Goal: Task Accomplishment & Management: Complete application form

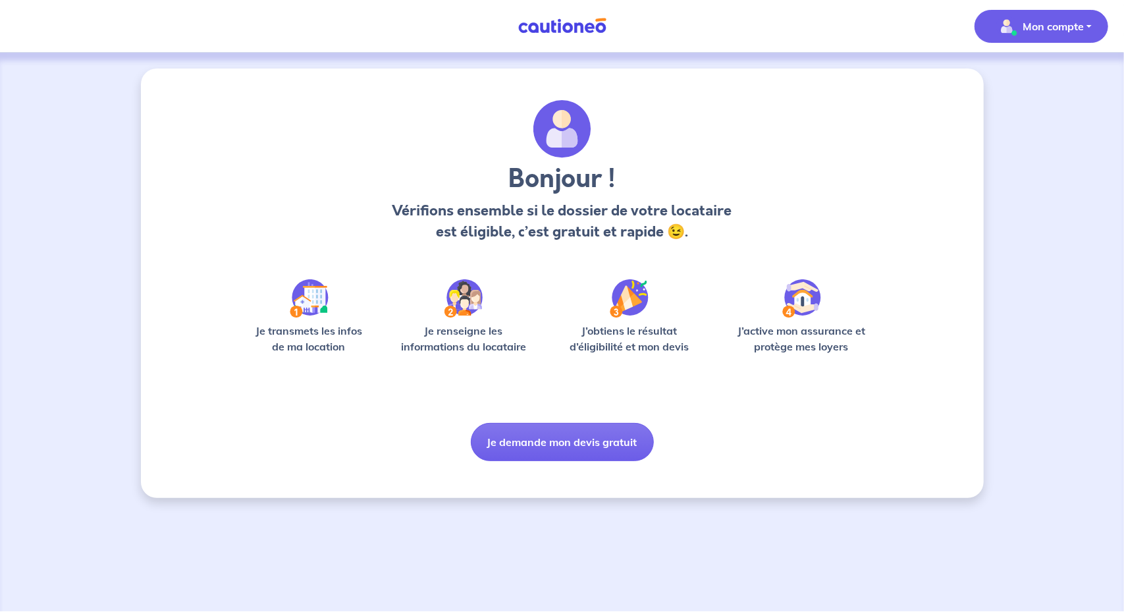
click at [1070, 34] on span "Mon compte" at bounding box center [1037, 26] width 93 height 21
click at [616, 256] on div "Bonjour ! Vérifions ensemble si le dossier de votre locataire est éligible, c’e…" at bounding box center [562, 280] width 632 height 361
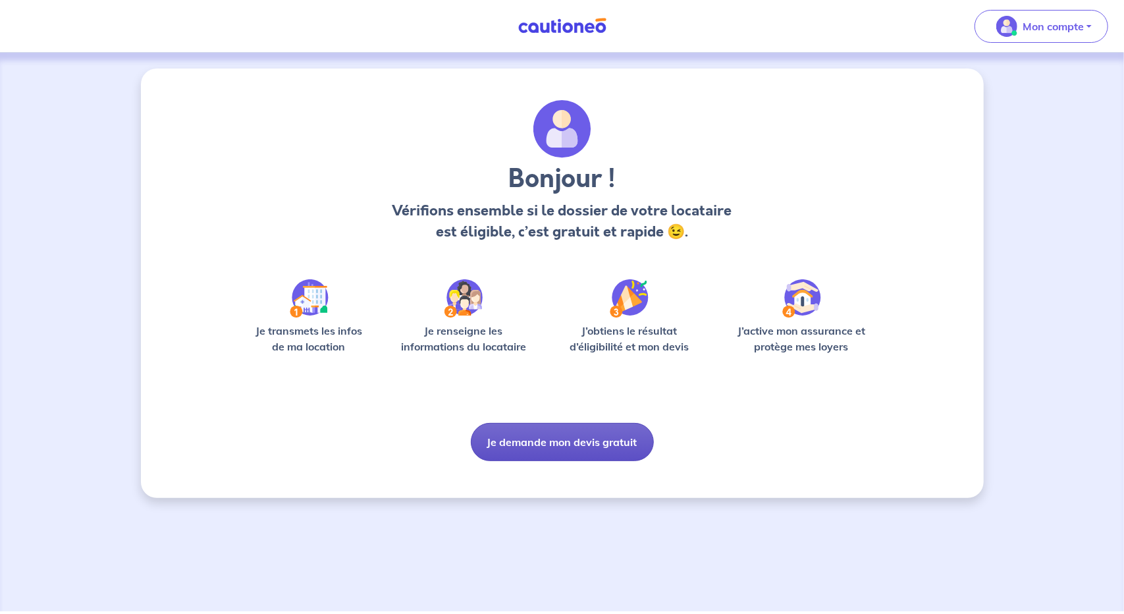
click at [546, 453] on button "Je demande mon devis gratuit" at bounding box center [562, 442] width 183 height 38
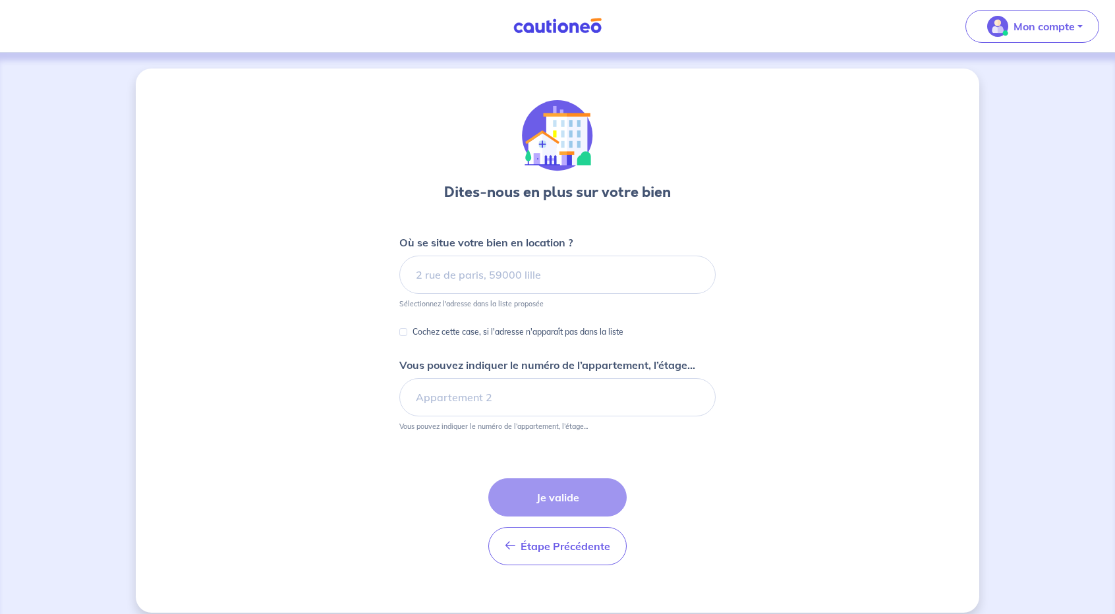
click at [549, 28] on img at bounding box center [557, 26] width 99 height 16
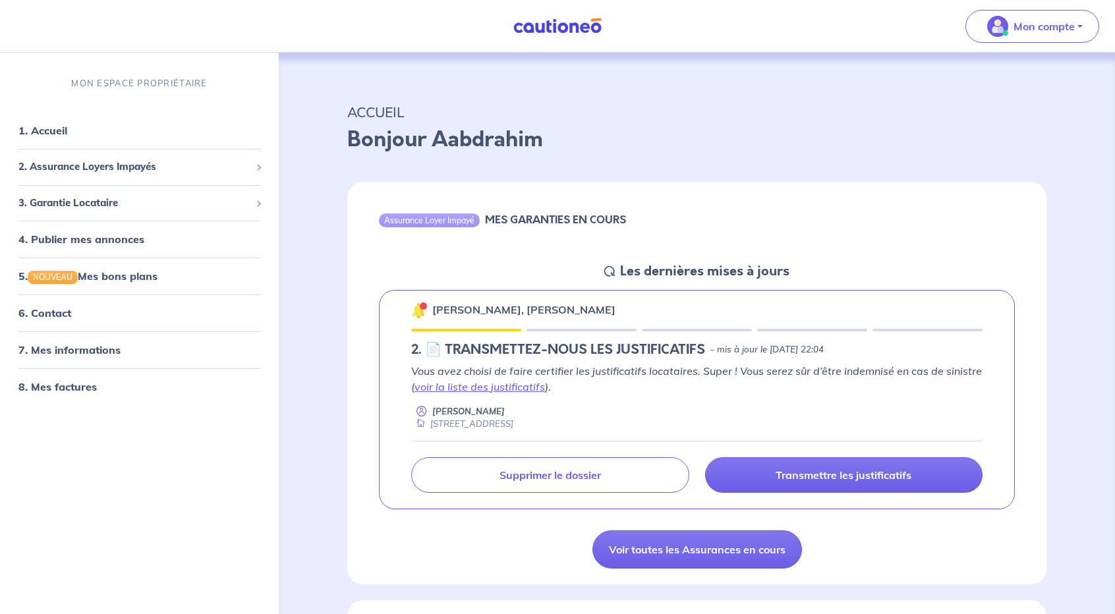
click at [549, 28] on img at bounding box center [557, 26] width 99 height 16
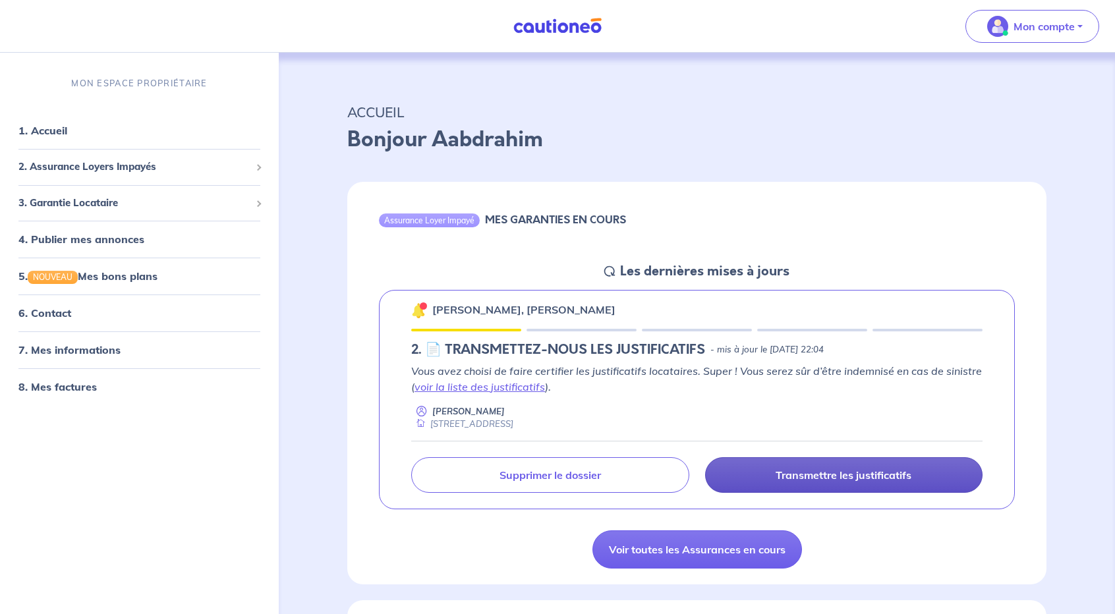
click at [784, 474] on p "Transmettre les justificatifs" at bounding box center [843, 474] width 136 height 13
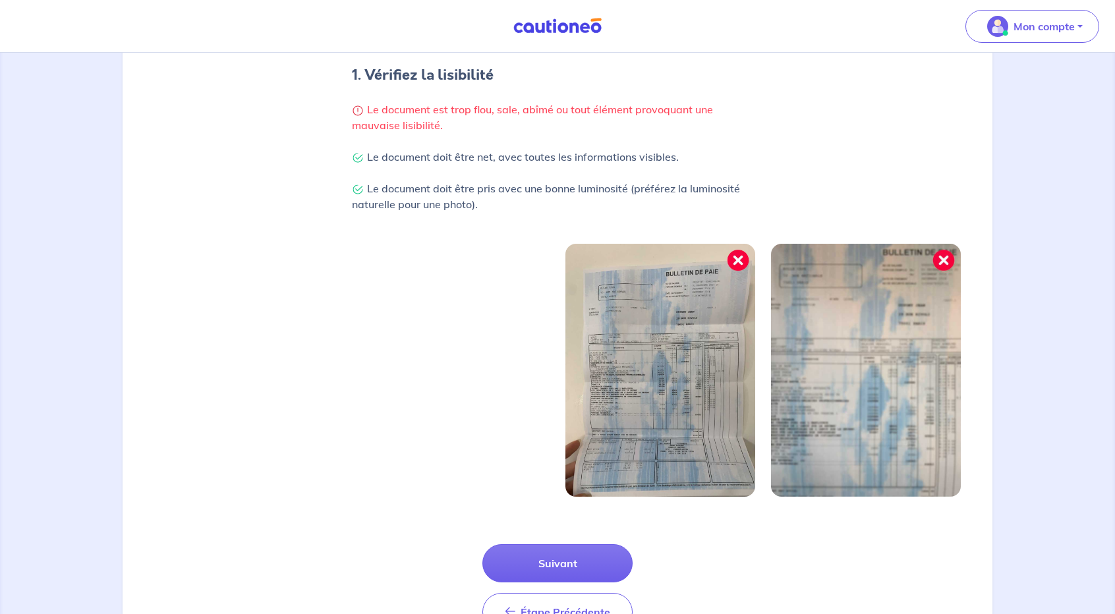
scroll to position [328, 0]
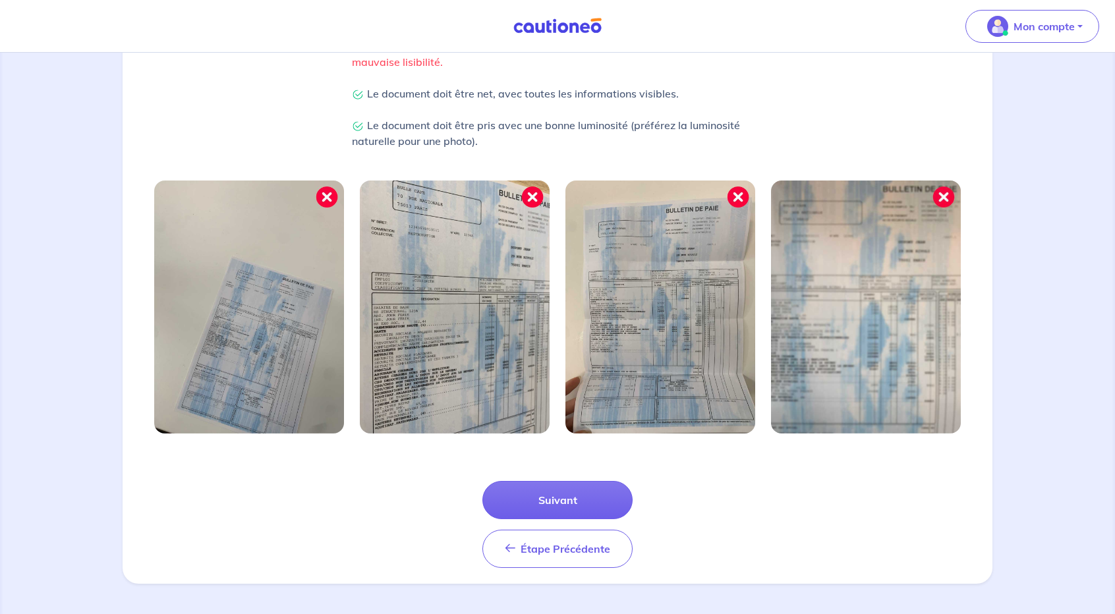
click at [860, 298] on img at bounding box center [866, 306] width 190 height 253
click at [553, 496] on button "Suivant" at bounding box center [557, 500] width 150 height 38
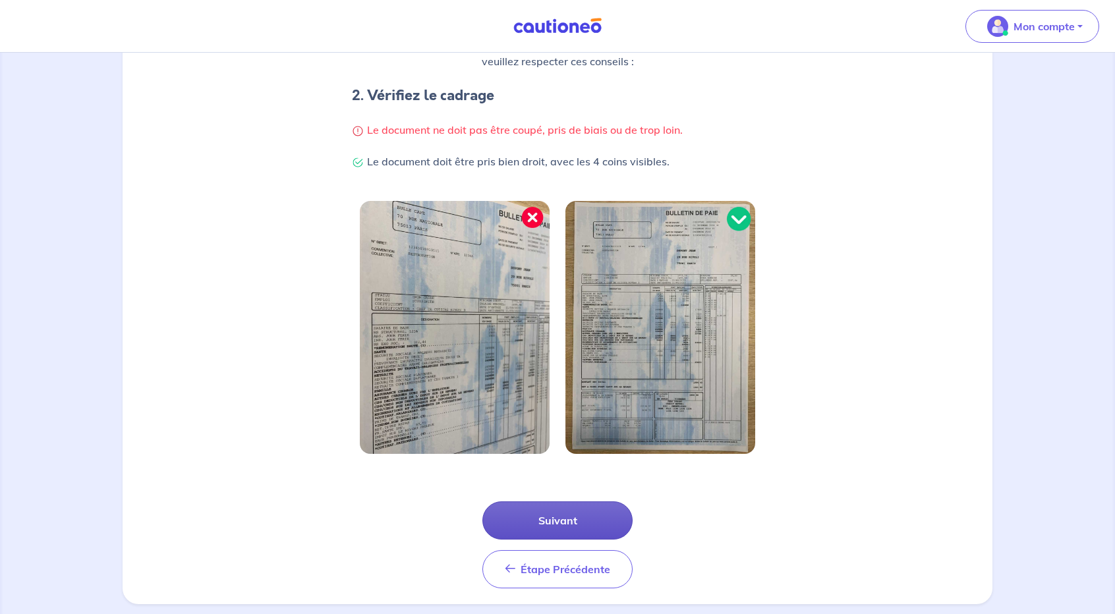
scroll to position [247, 0]
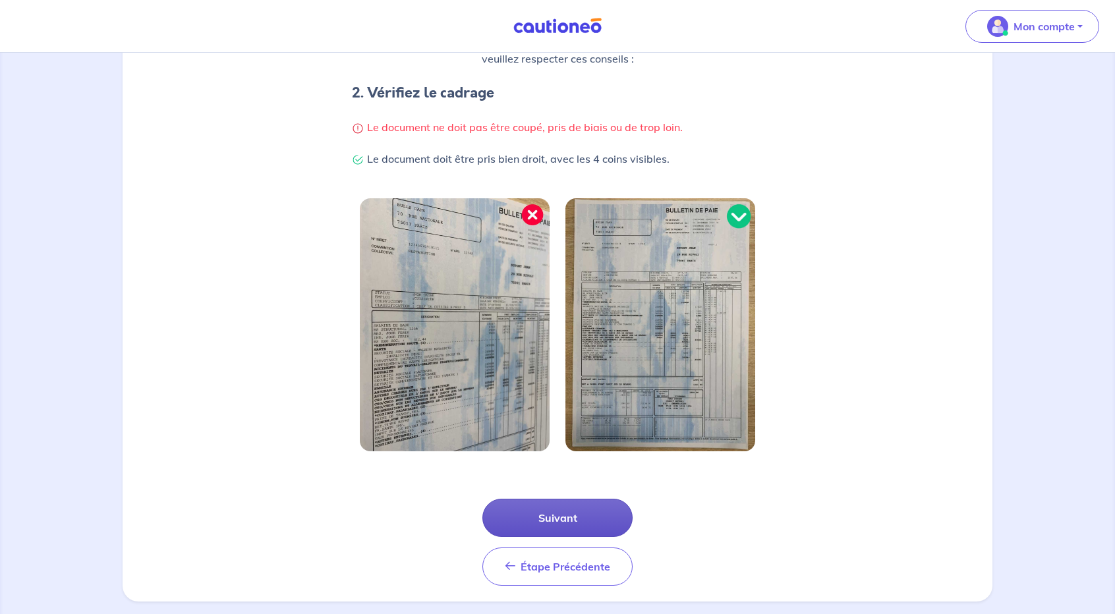
click at [557, 517] on button "Suivant" at bounding box center [557, 518] width 150 height 38
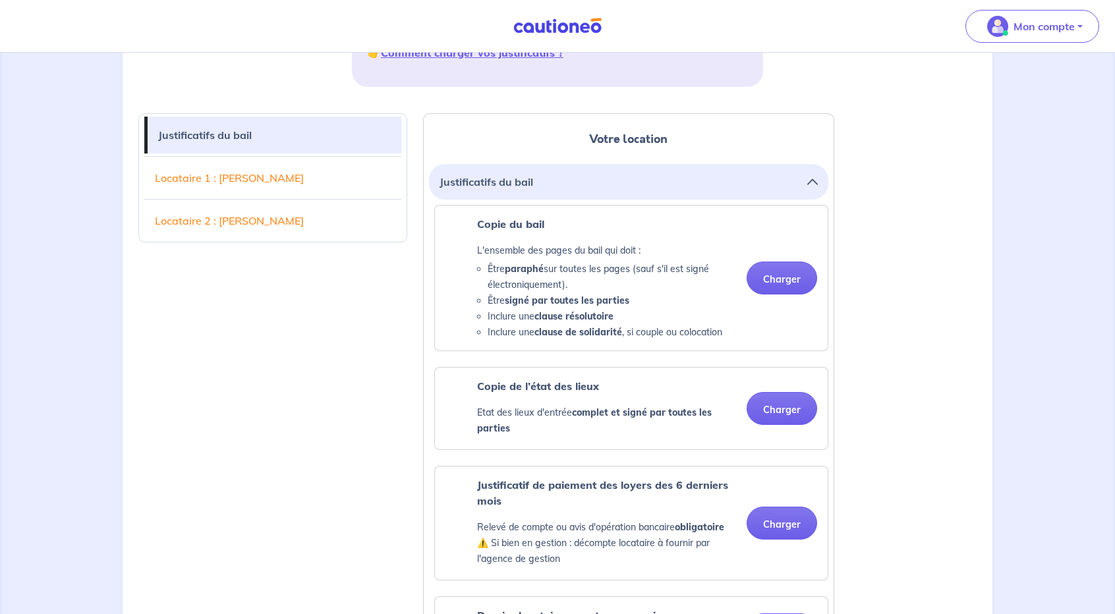
scroll to position [283, 0]
click at [794, 182] on button "Justificatifs du bail" at bounding box center [628, 181] width 378 height 25
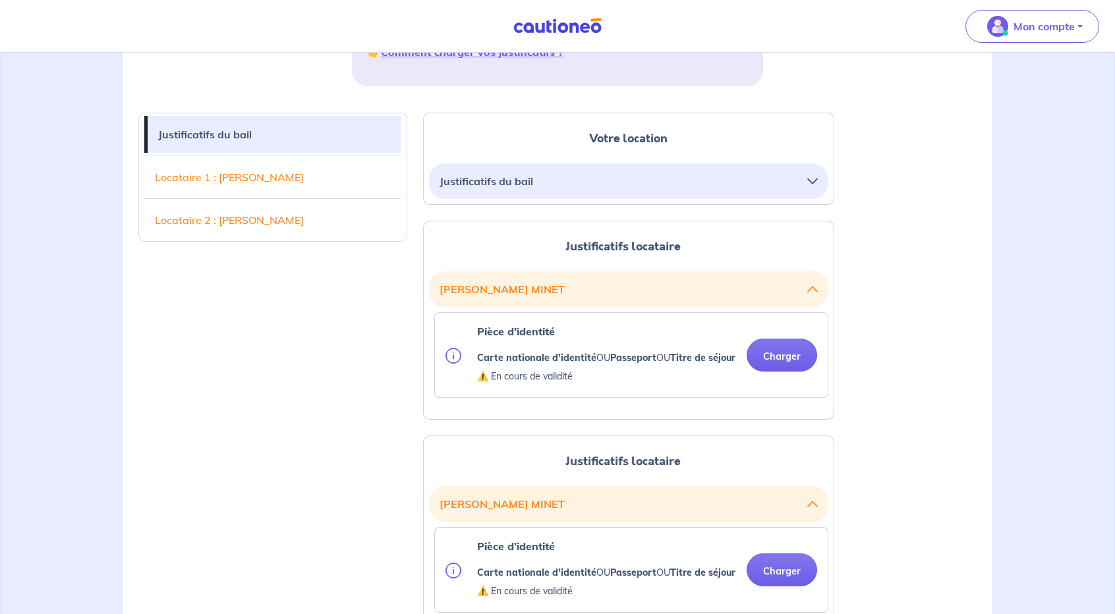
click at [794, 182] on button "Justificatifs du bail" at bounding box center [628, 181] width 378 height 25
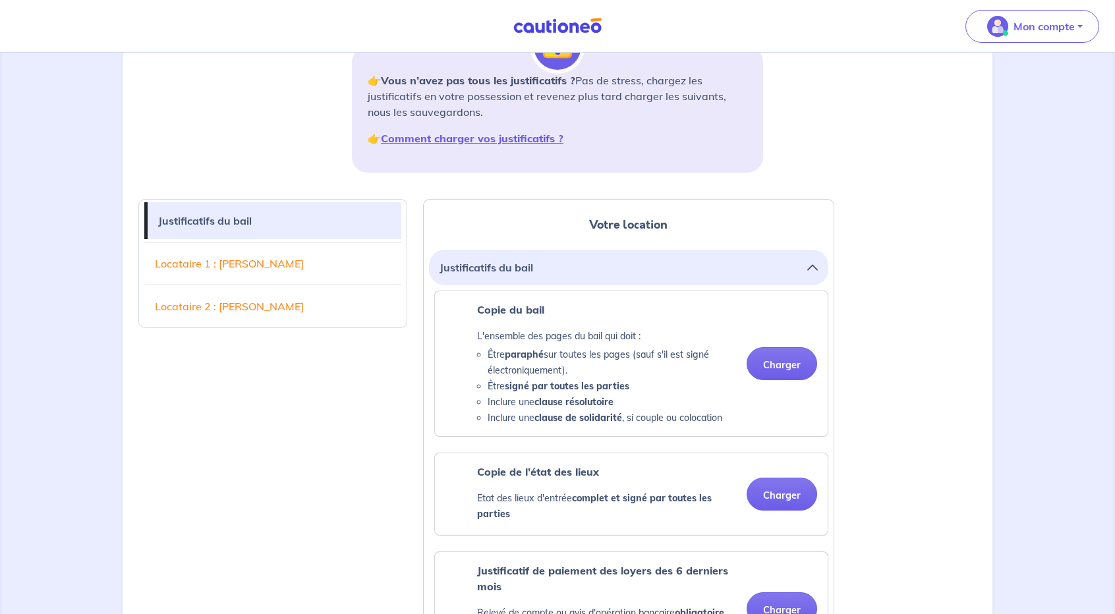
scroll to position [195, 0]
click at [610, 263] on button "Justificatifs du bail" at bounding box center [628, 268] width 378 height 25
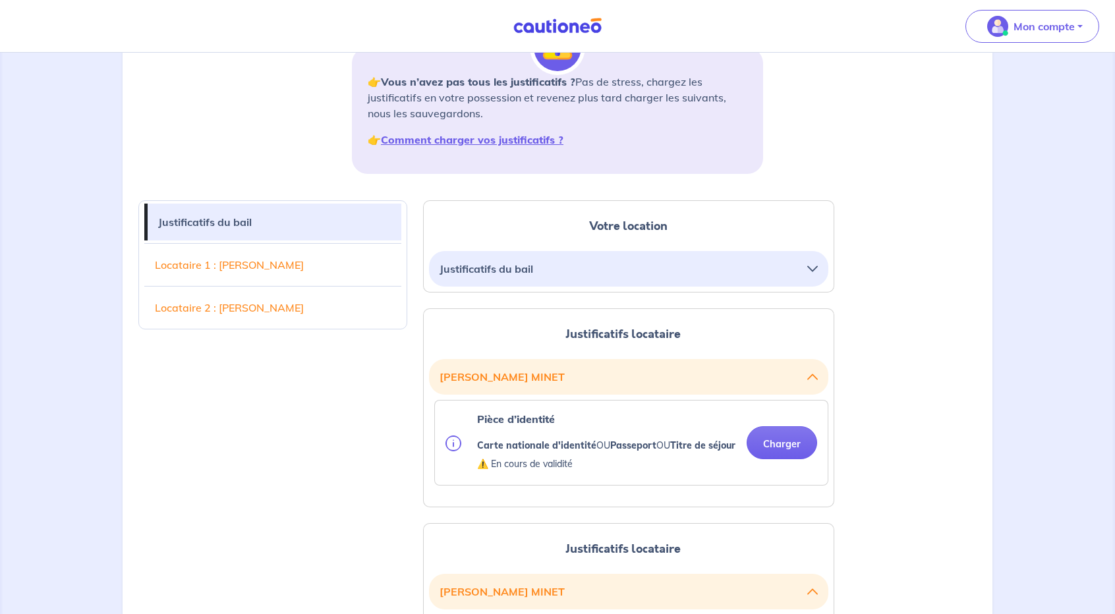
click at [610, 263] on button "Justificatifs du bail" at bounding box center [628, 268] width 378 height 25
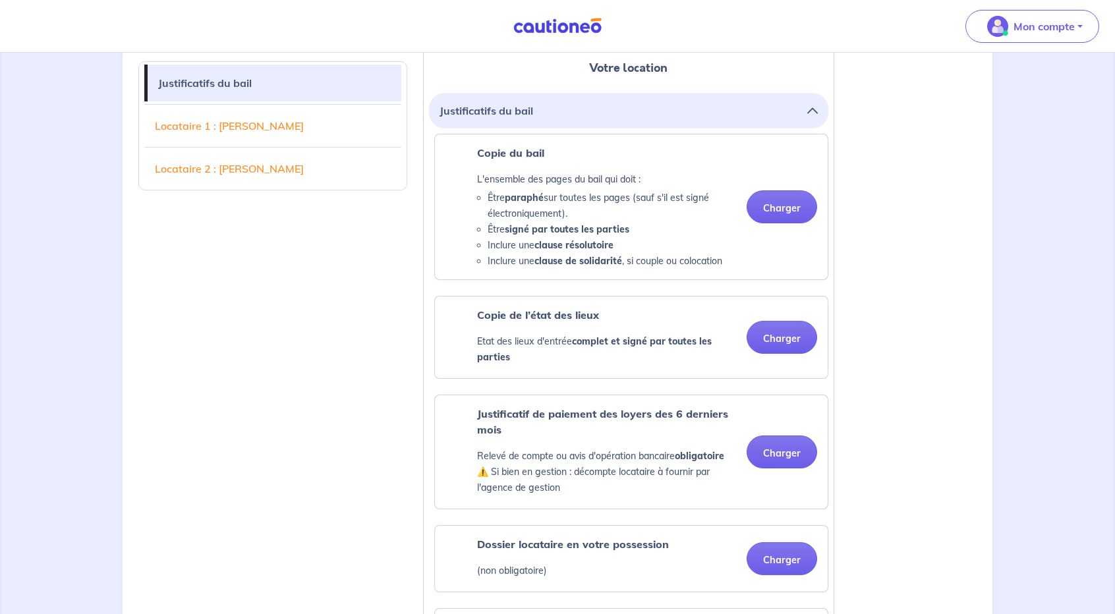
scroll to position [352, 0]
click at [773, 338] on button "Charger" at bounding box center [781, 338] width 70 height 33
click at [762, 345] on button "Charger" at bounding box center [781, 338] width 70 height 33
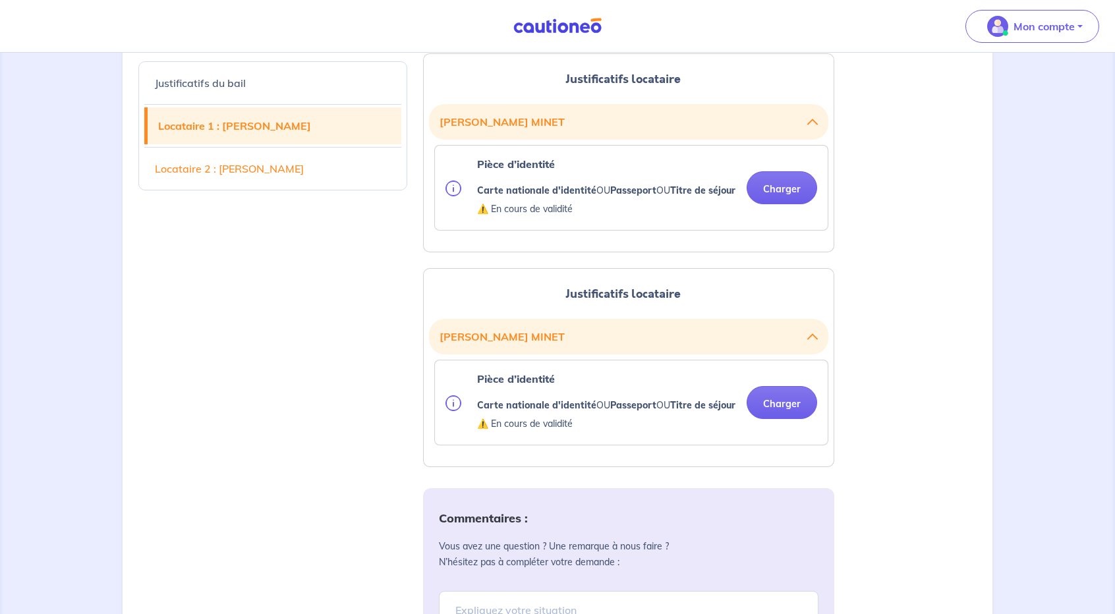
scroll to position [988, 0]
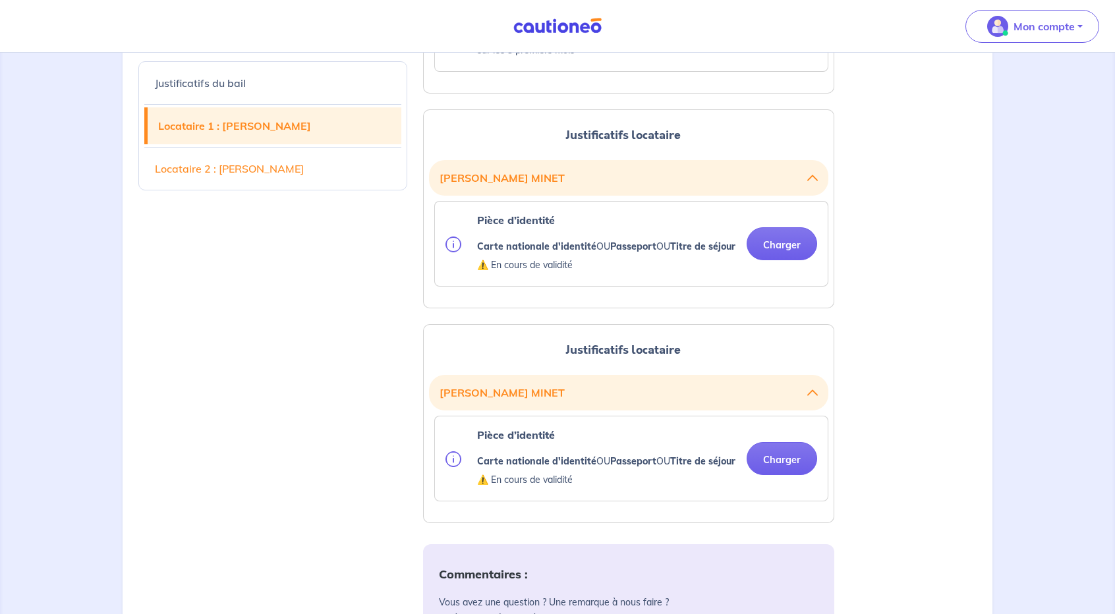
click at [980, 168] on div "Justificatifs du bail Locataire 1 : [PERSON_NAME] Locataire 2 : [PERSON_NAME] V…" at bounding box center [557, 206] width 854 height 1630
